Goal: Information Seeking & Learning: Learn about a topic

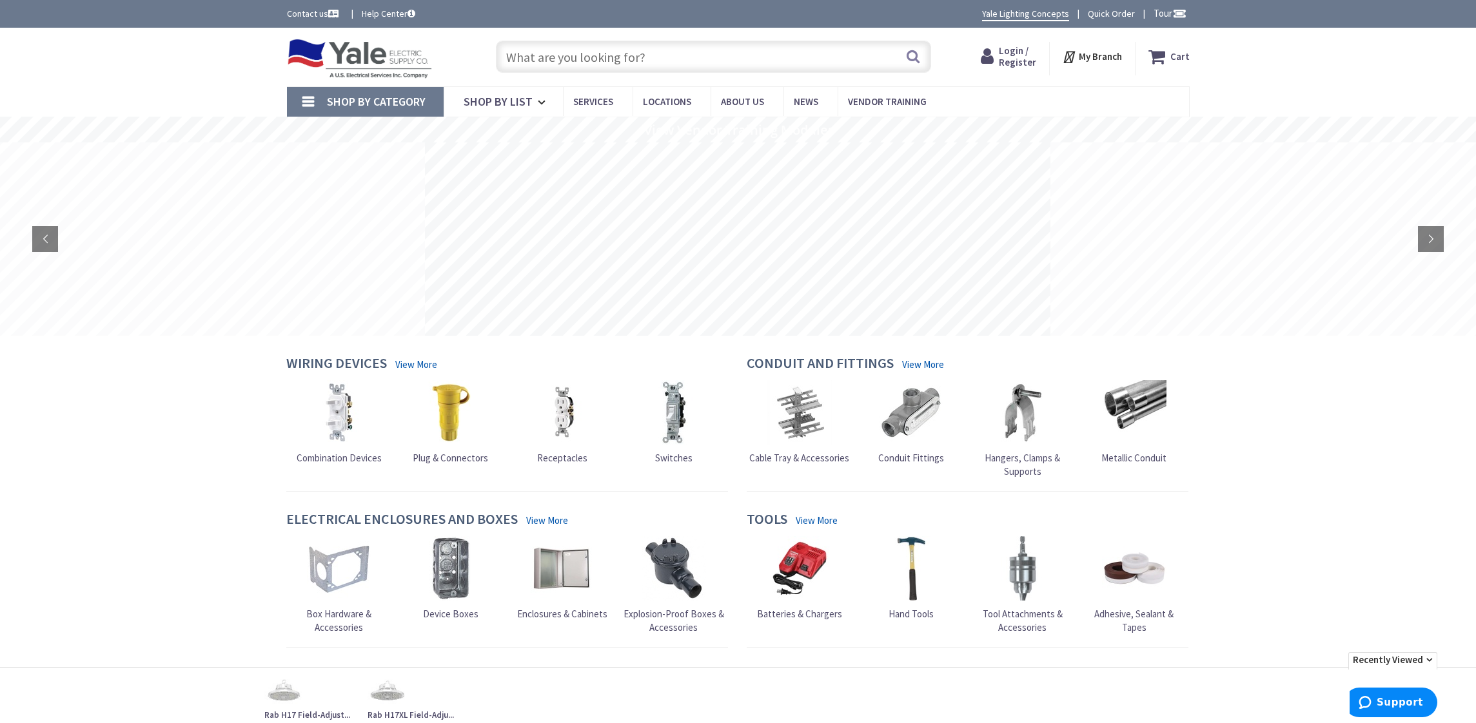
click at [614, 54] on input "text" at bounding box center [713, 57] width 435 height 32
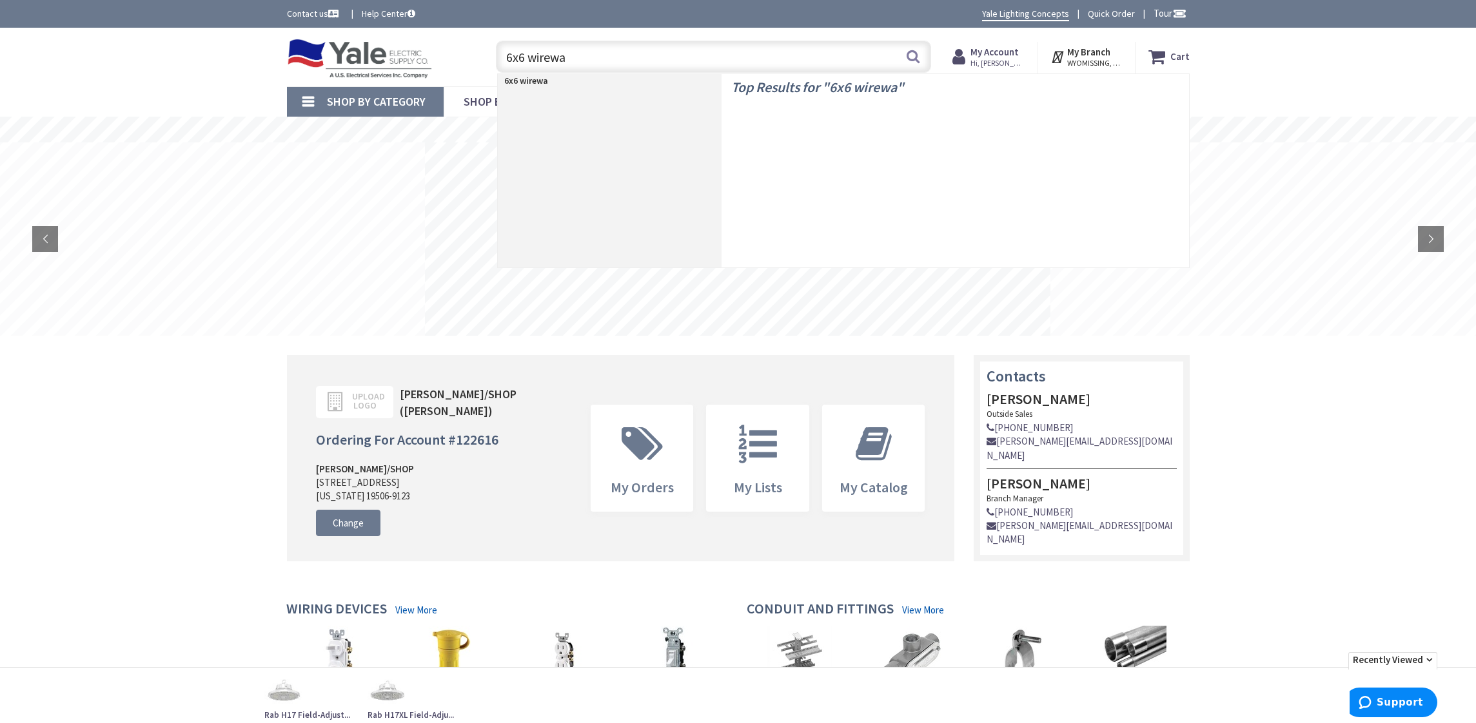
type input "6x6 wireway"
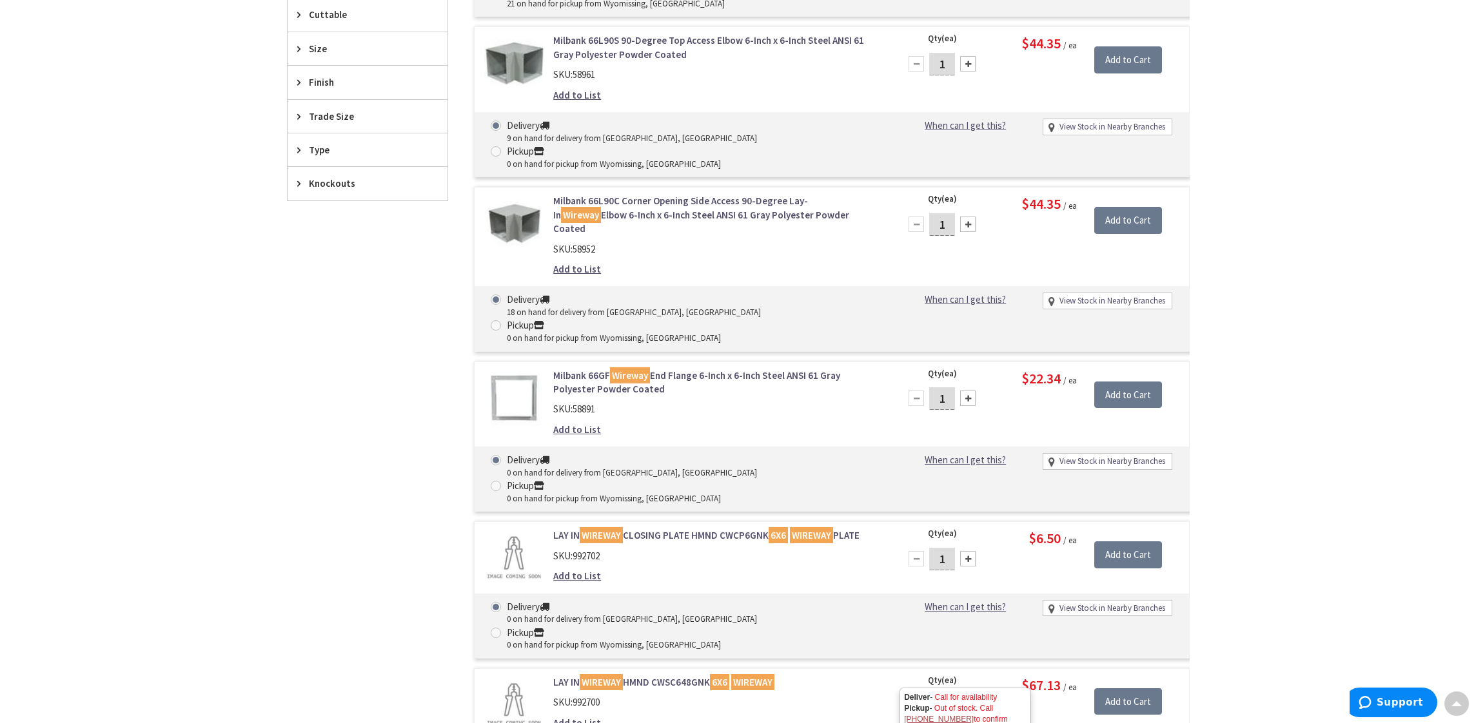
scroll to position [516, 0]
click at [684, 676] on link "LAY IN WIREWAY HMND CWSC648GNK 6X6 WIREWAY" at bounding box center [717, 683] width 328 height 14
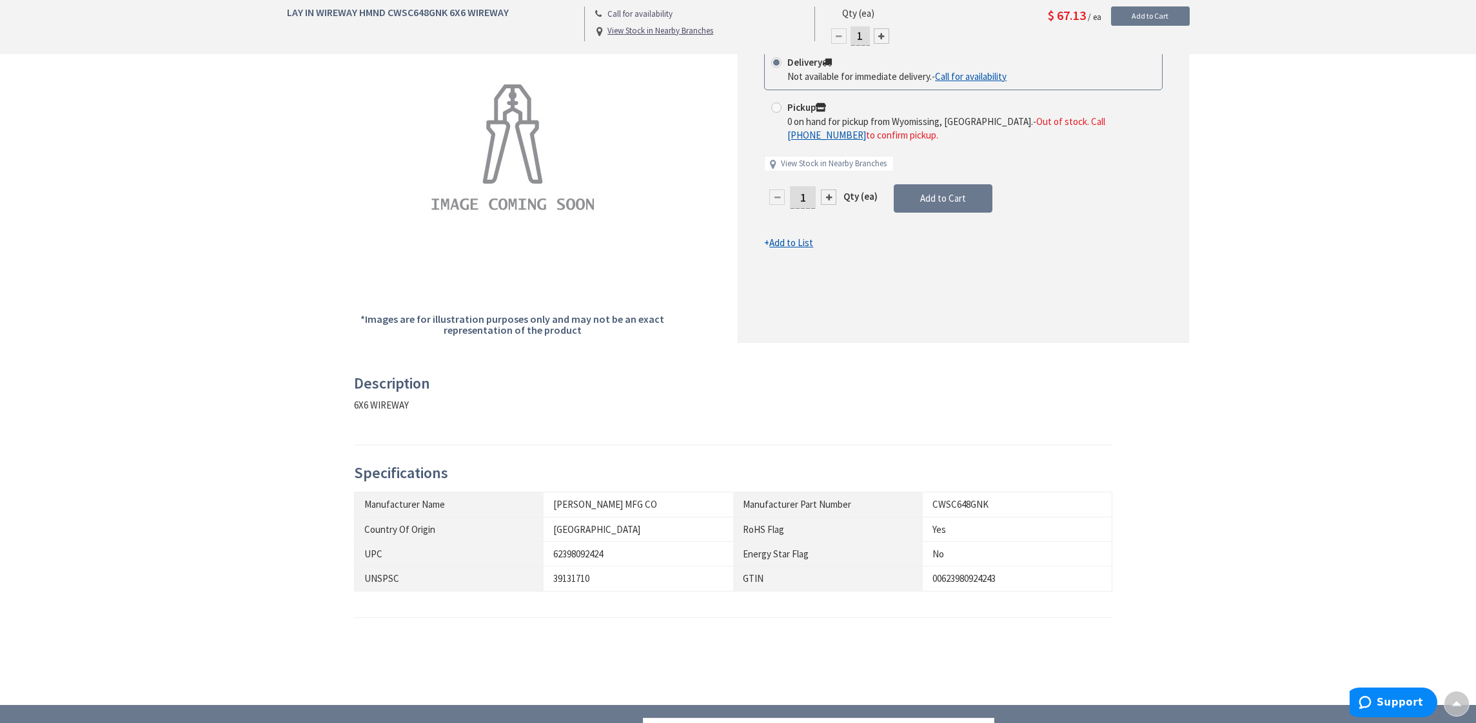
scroll to position [221, 0]
drag, startPoint x: 933, startPoint y: 500, endPoint x: 988, endPoint y: 503, distance: 54.9
click at [988, 503] on div "CWSC648GNK" at bounding box center [1017, 503] width 170 height 14
copy div "CWSC648GNK"
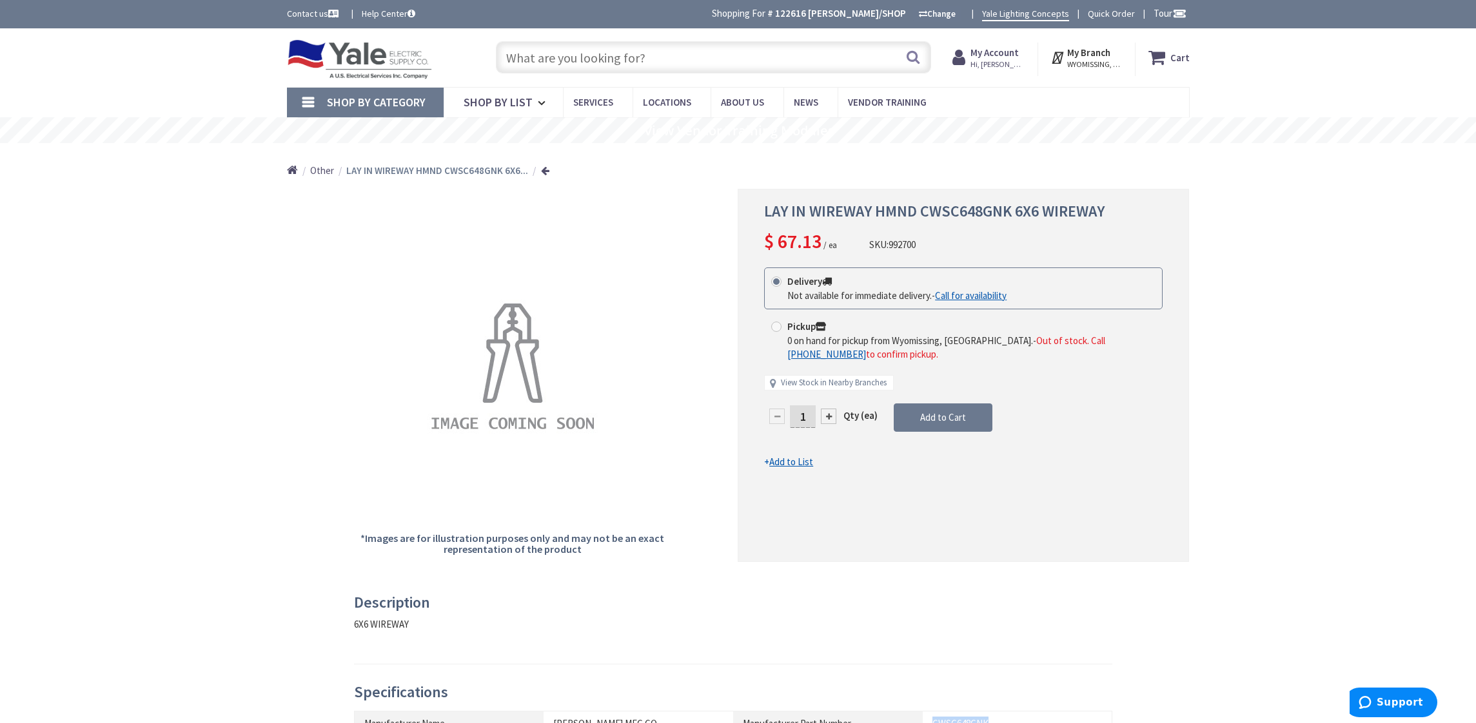
scroll to position [0, 0]
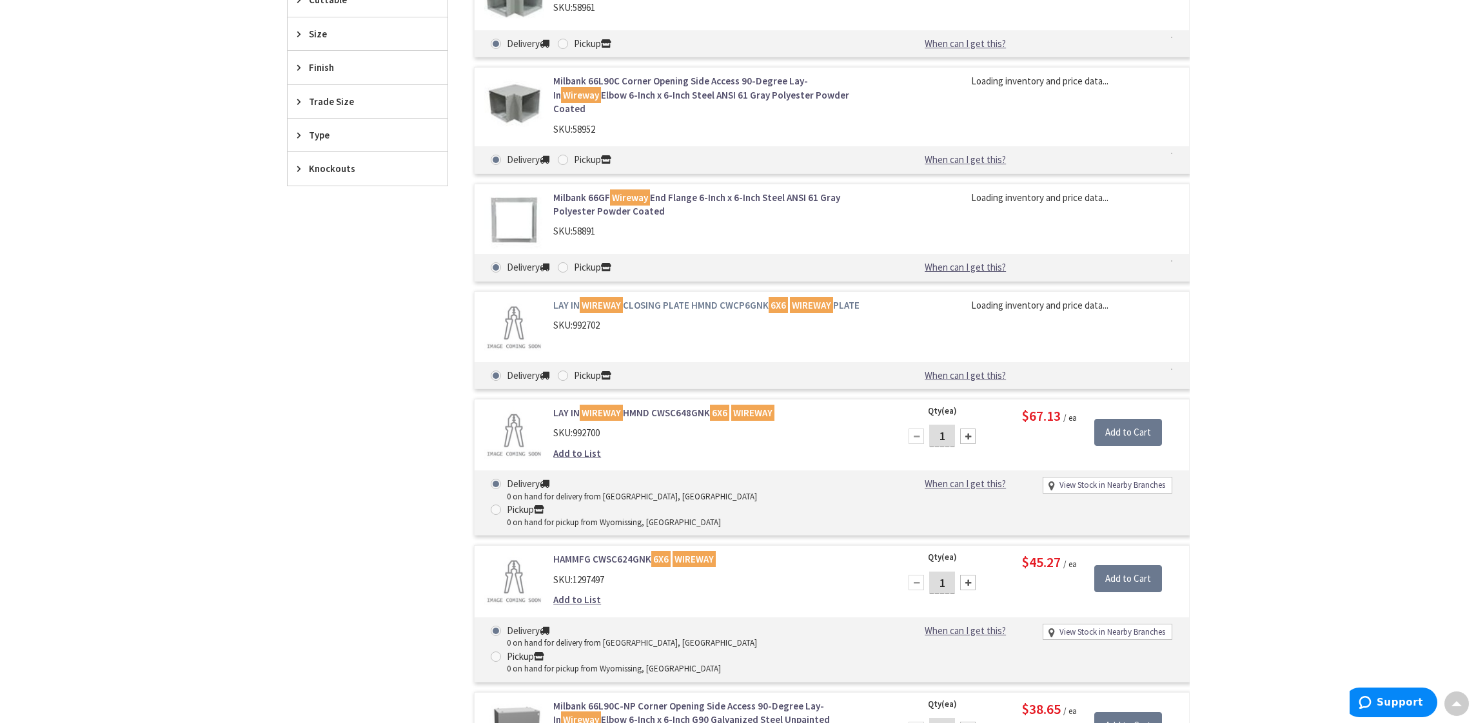
scroll to position [532, 0]
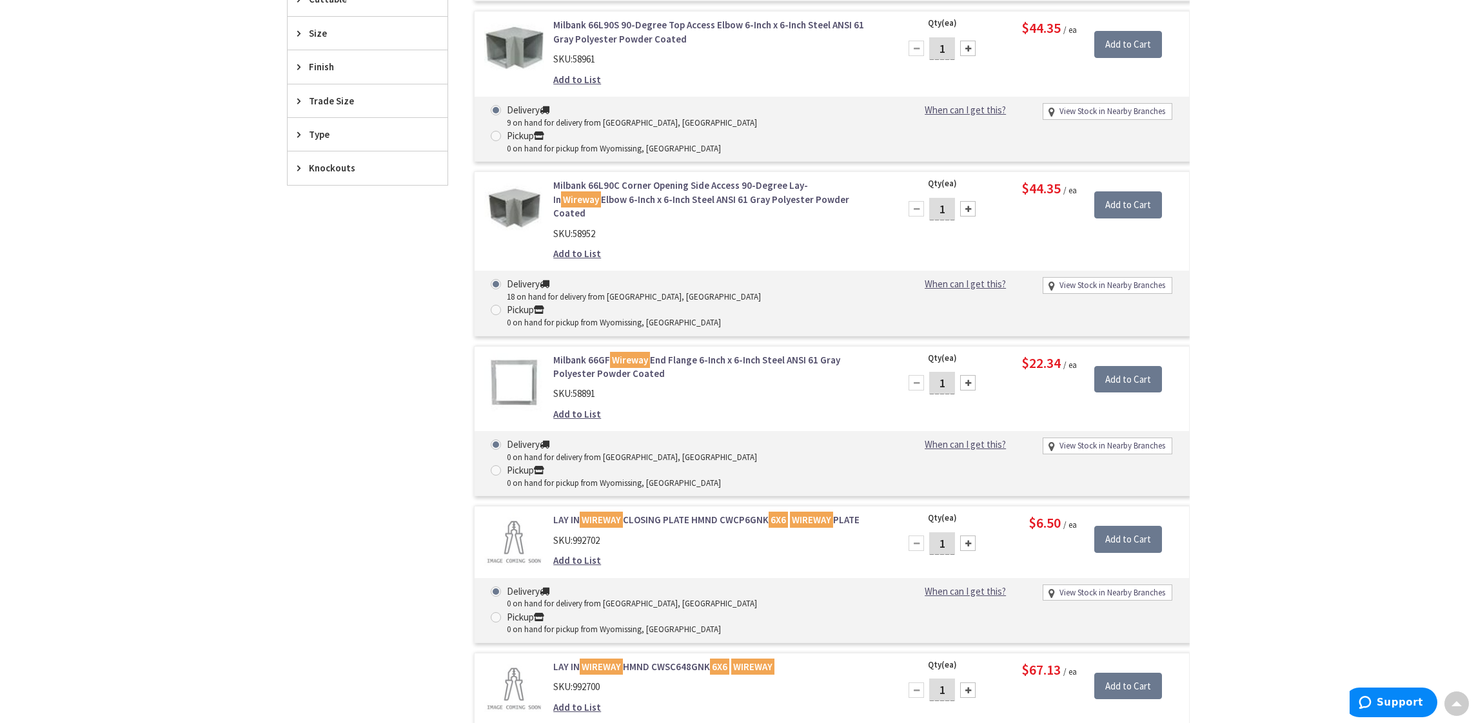
click at [713, 353] on form "Milbank 66GF Wireway End Flange 6-Inch x 6-Inch Steel ANSI 61 Gray Polyester Po…" at bounding box center [832, 353] width 714 height 0
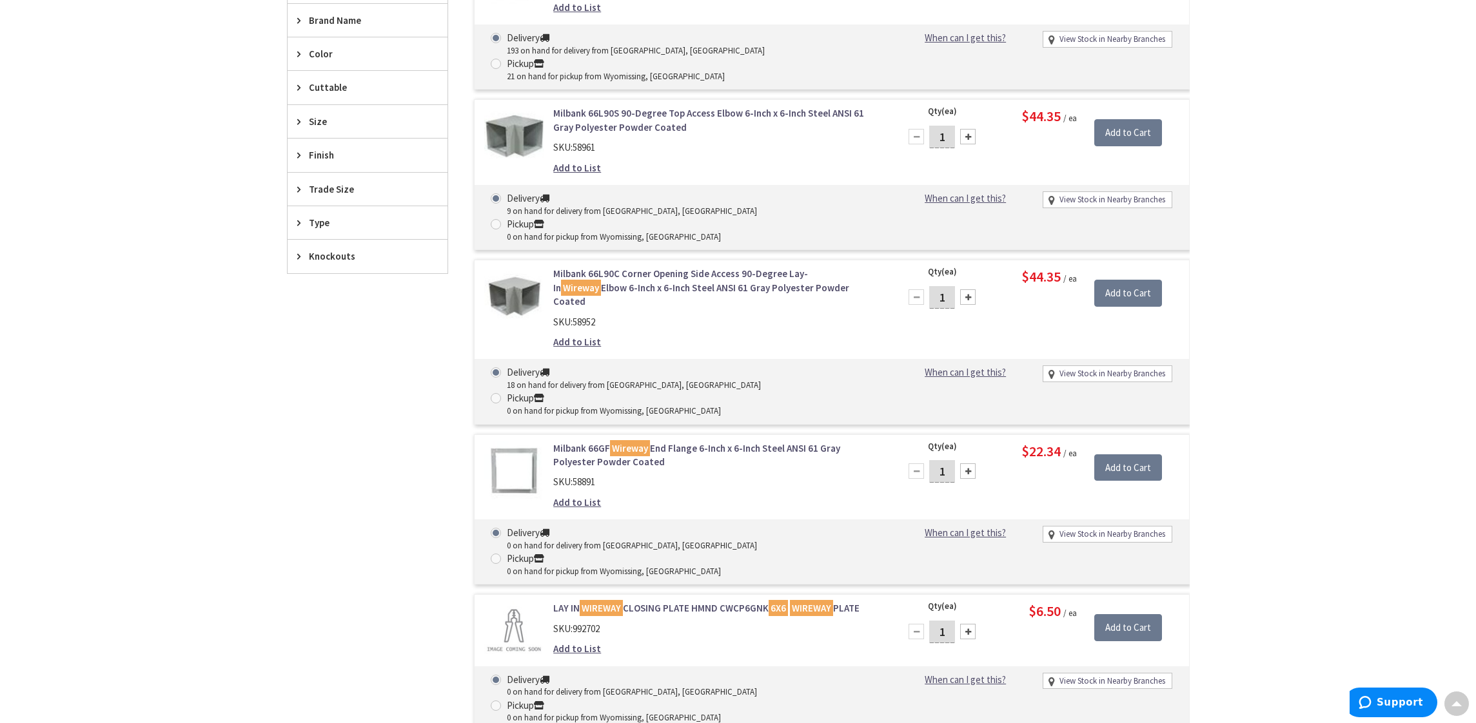
scroll to position [443, 0]
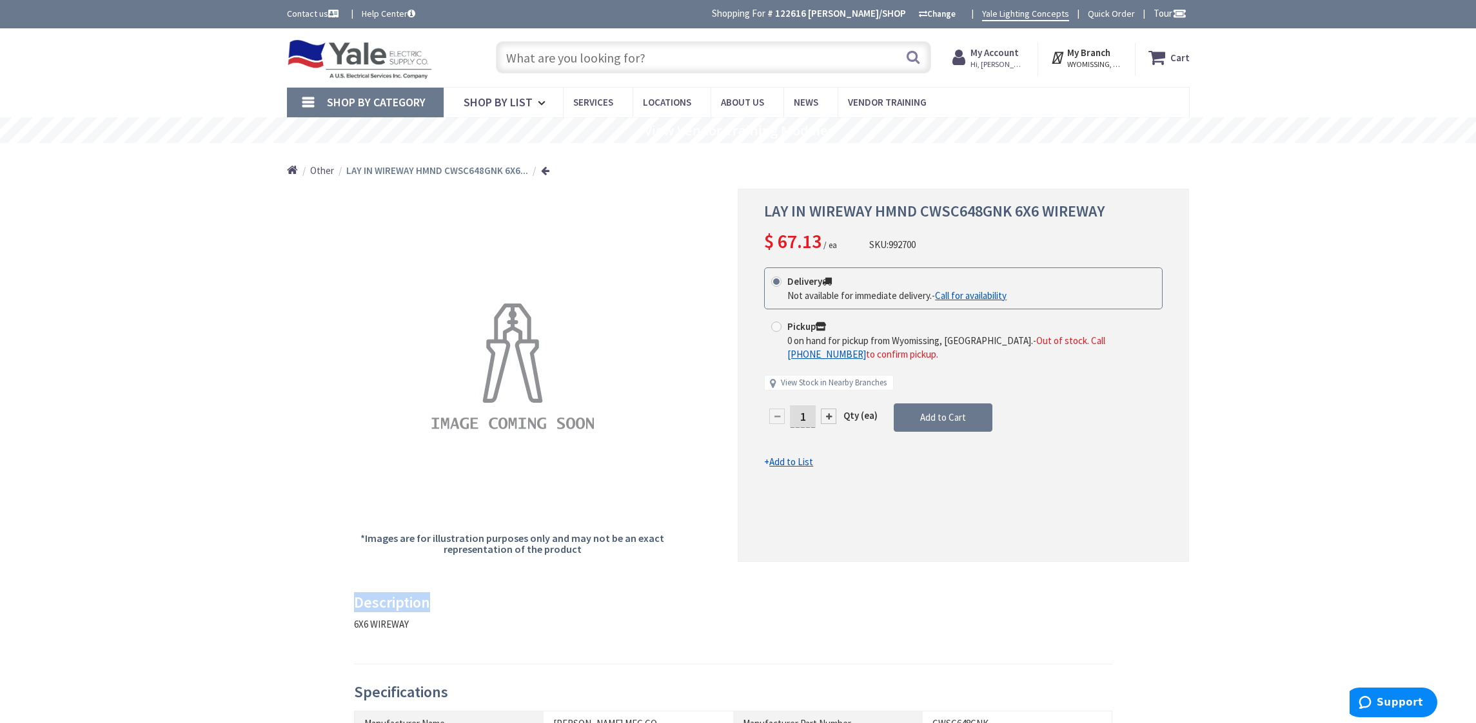
drag, startPoint x: 0, startPoint y: 0, endPoint x: 707, endPoint y: 577, distance: 912.9
click at [707, 577] on div "Back *Images are for illustration purposes only and may not be an exact represe…" at bounding box center [738, 544] width 903 height 710
